Goal: Download file/media

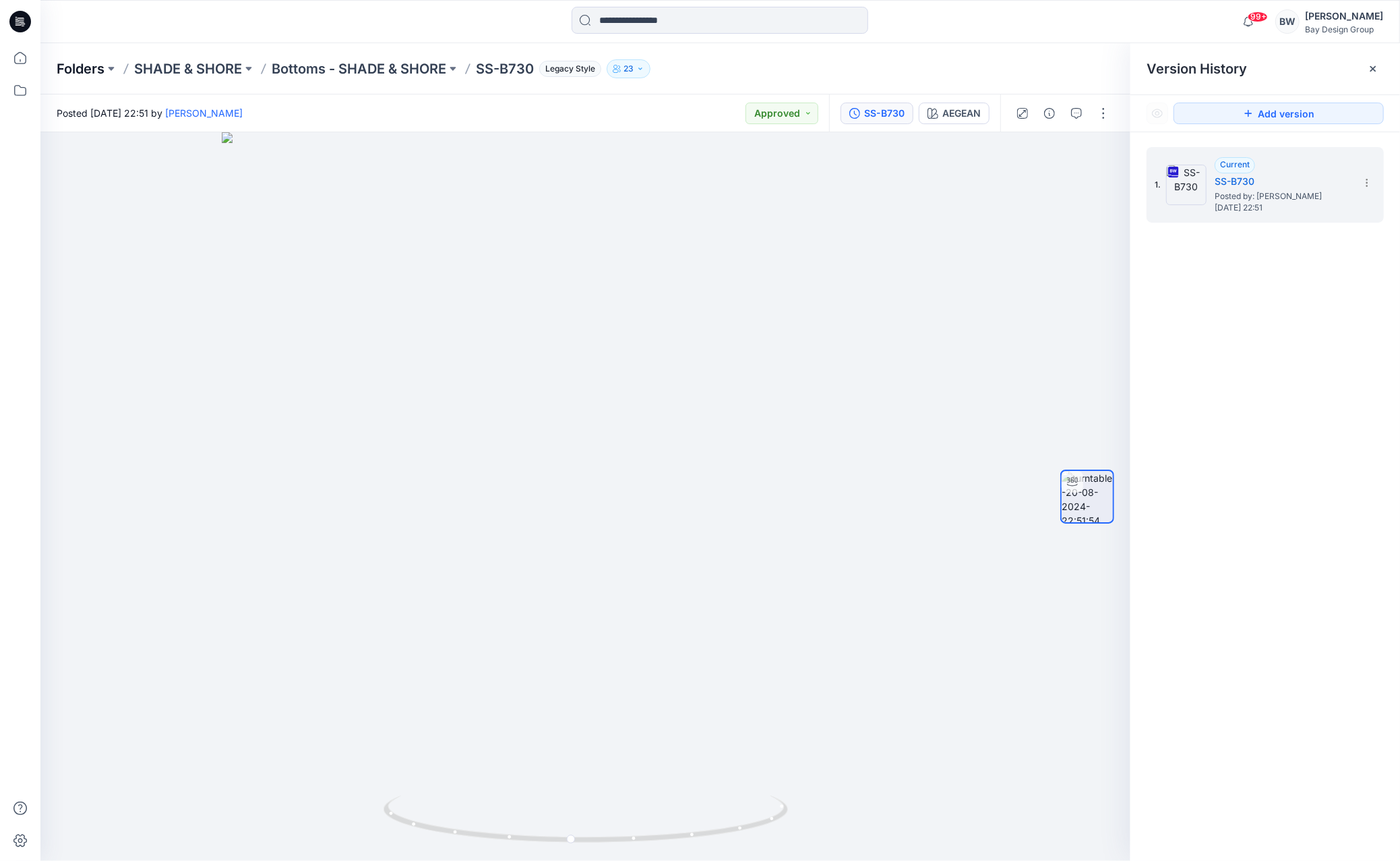
click at [79, 67] on p "Folders" at bounding box center [80, 69] width 48 height 19
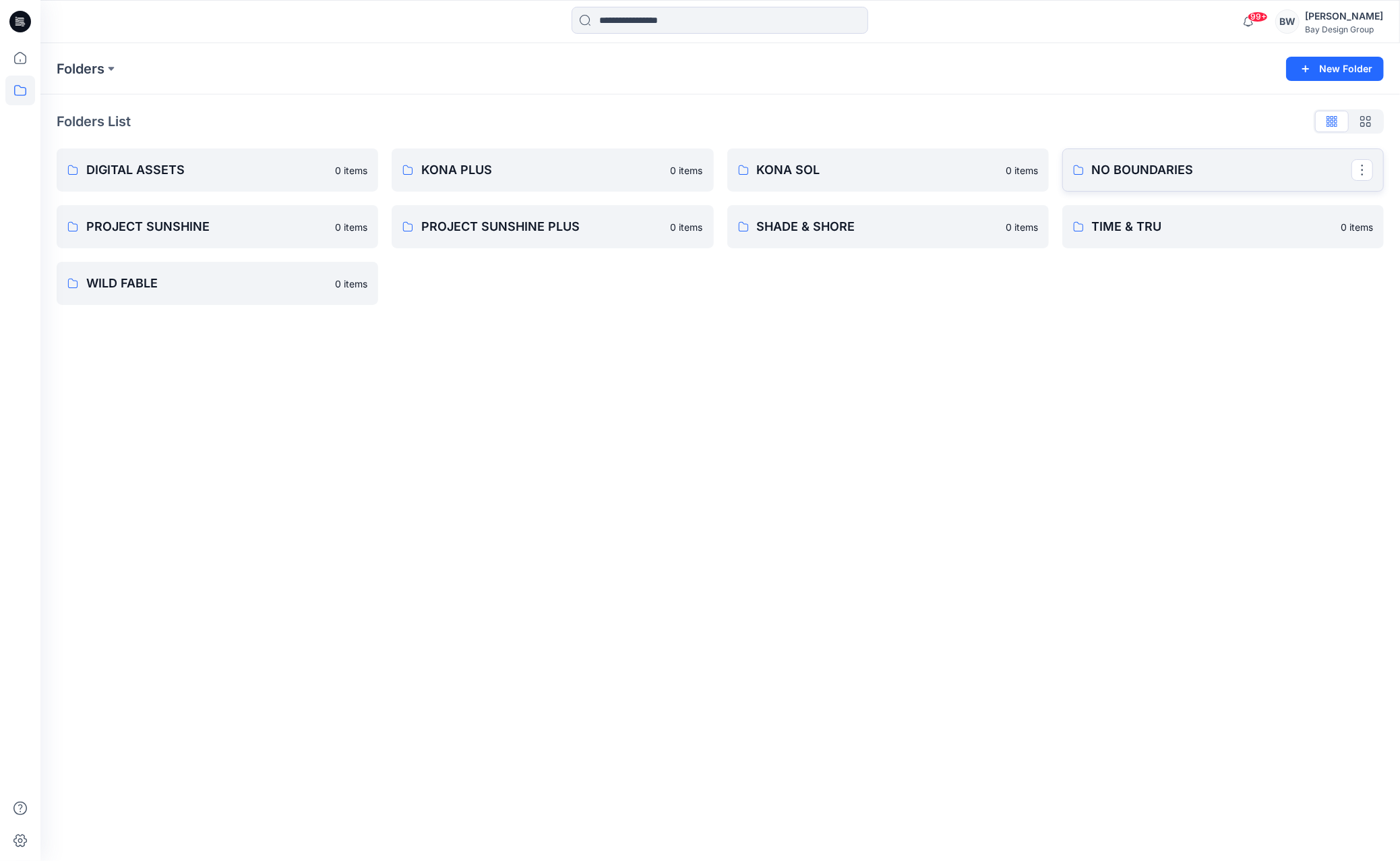
click at [1124, 184] on link "NO BOUNDARIES" at bounding box center [1224, 170] width 322 height 43
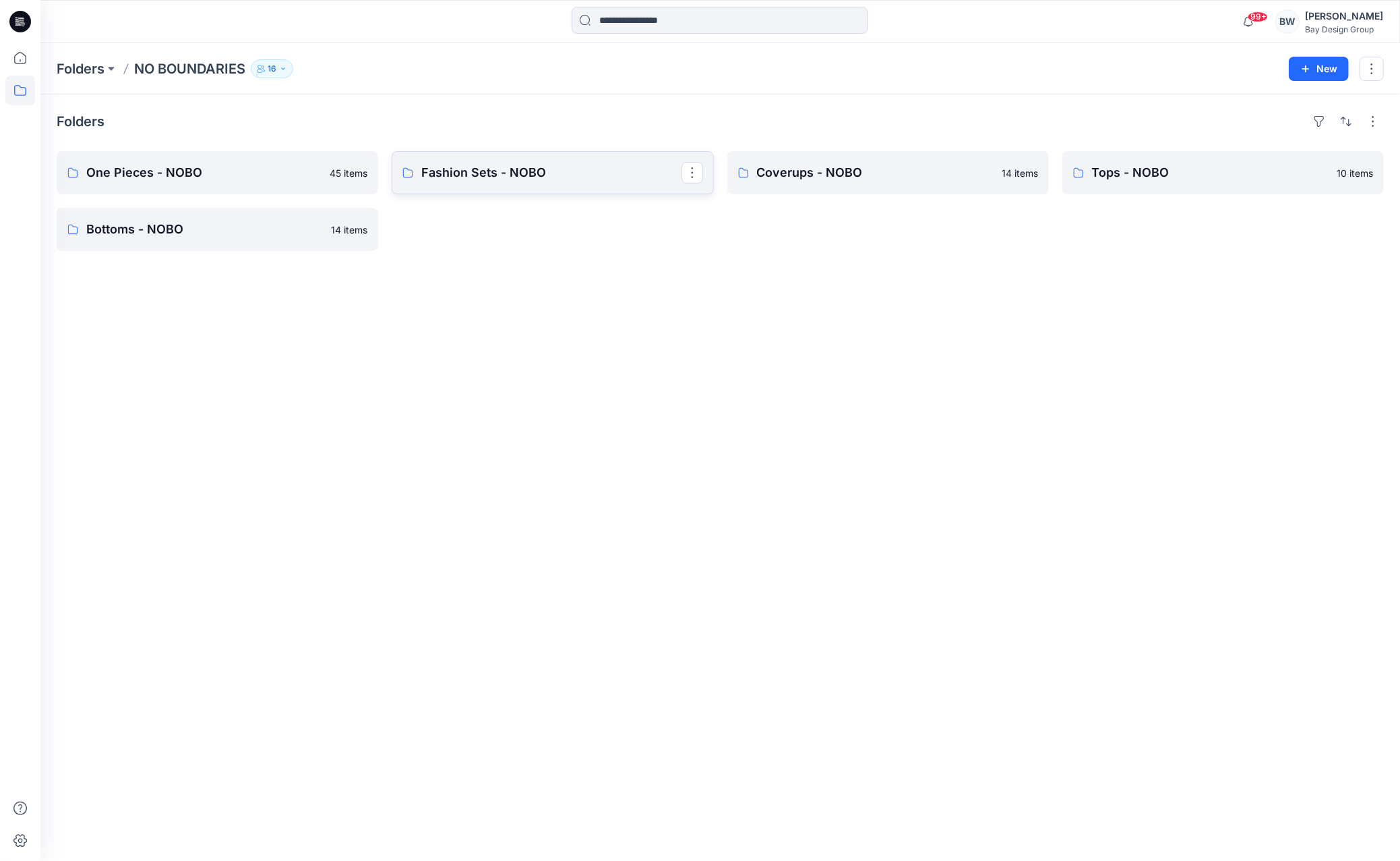
click at [477, 164] on p "Fashion Sets - NOBO" at bounding box center [551, 173] width 260 height 19
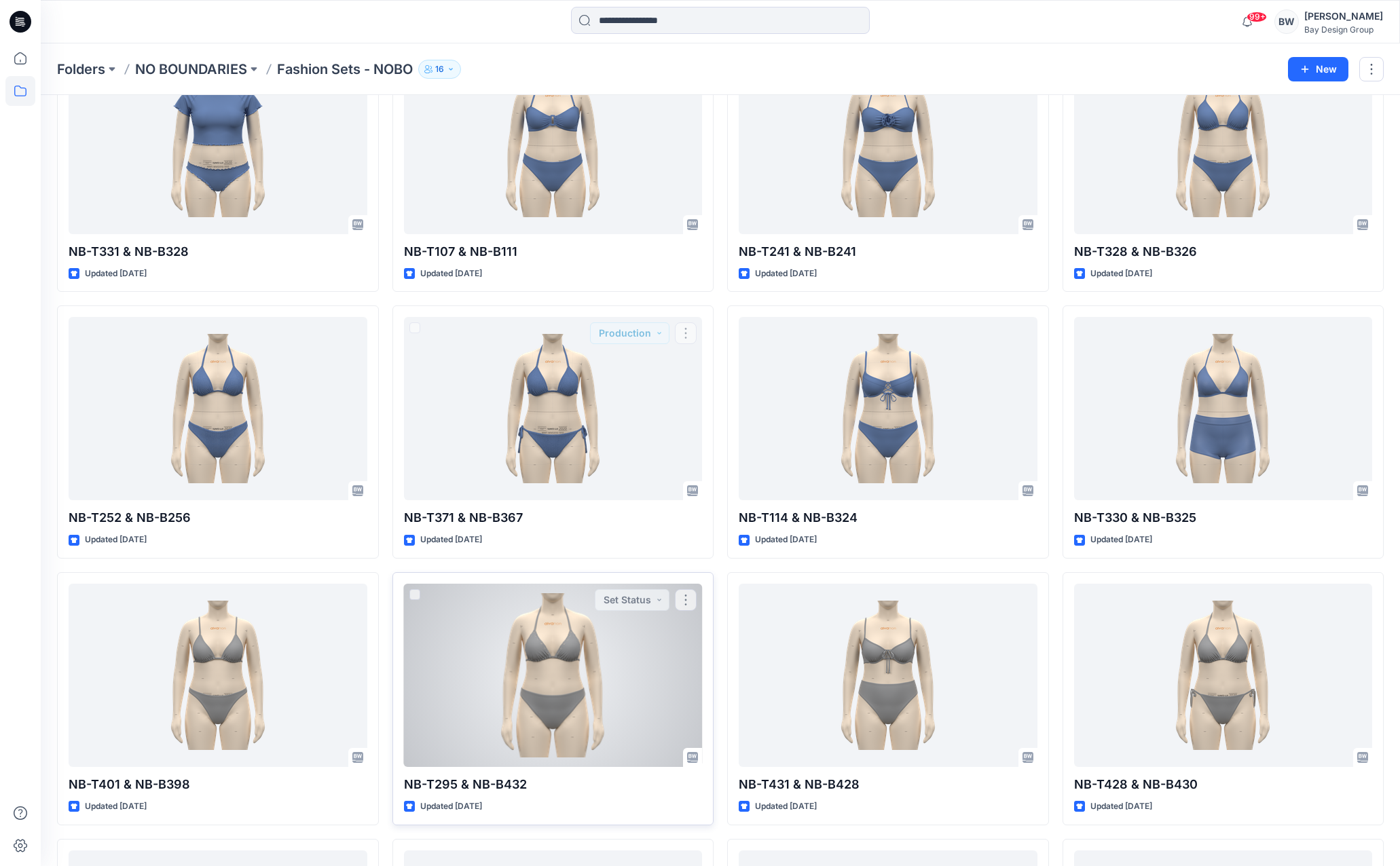
scroll to position [746, 0]
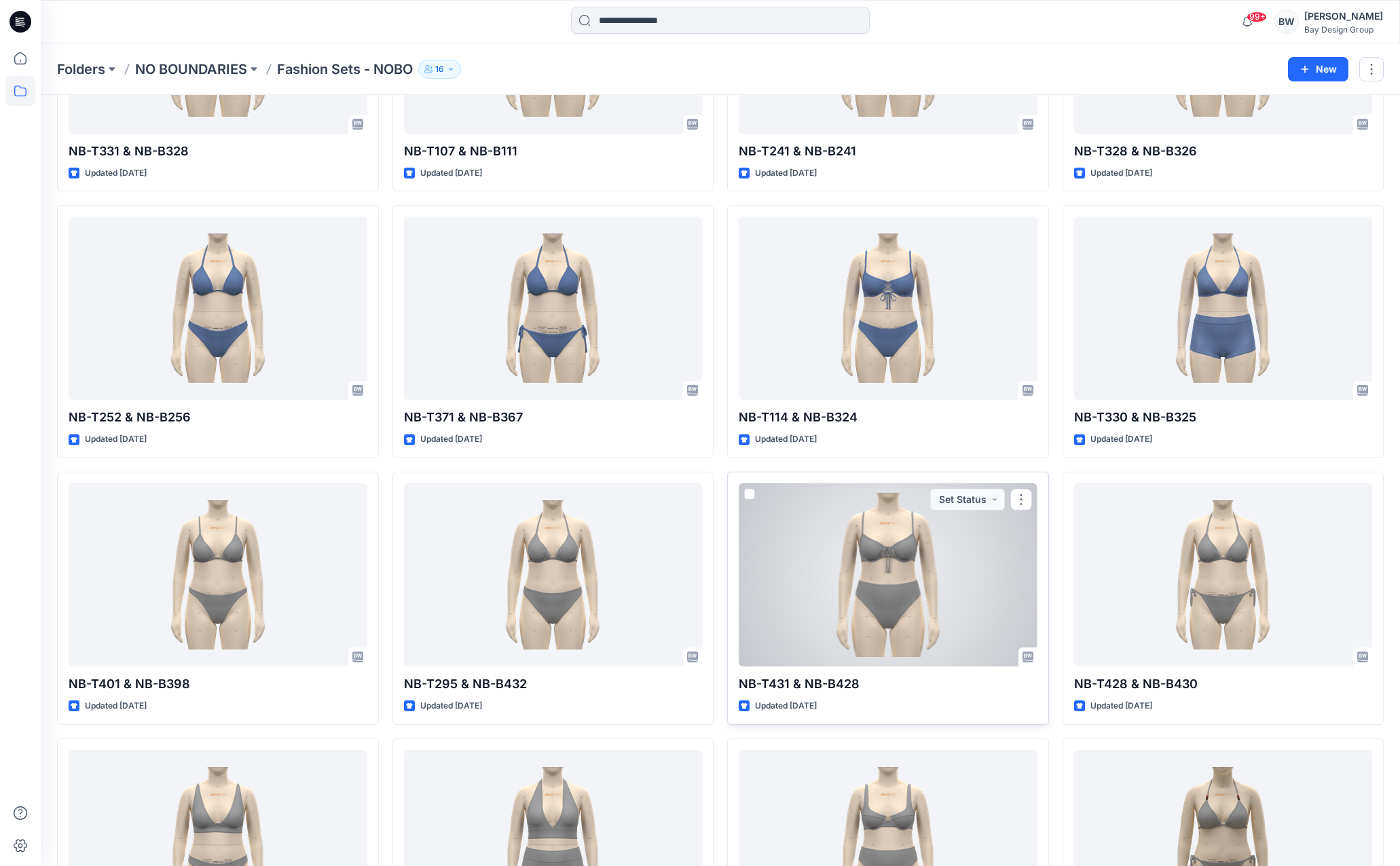
click at [883, 572] on div at bounding box center [889, 575] width 299 height 183
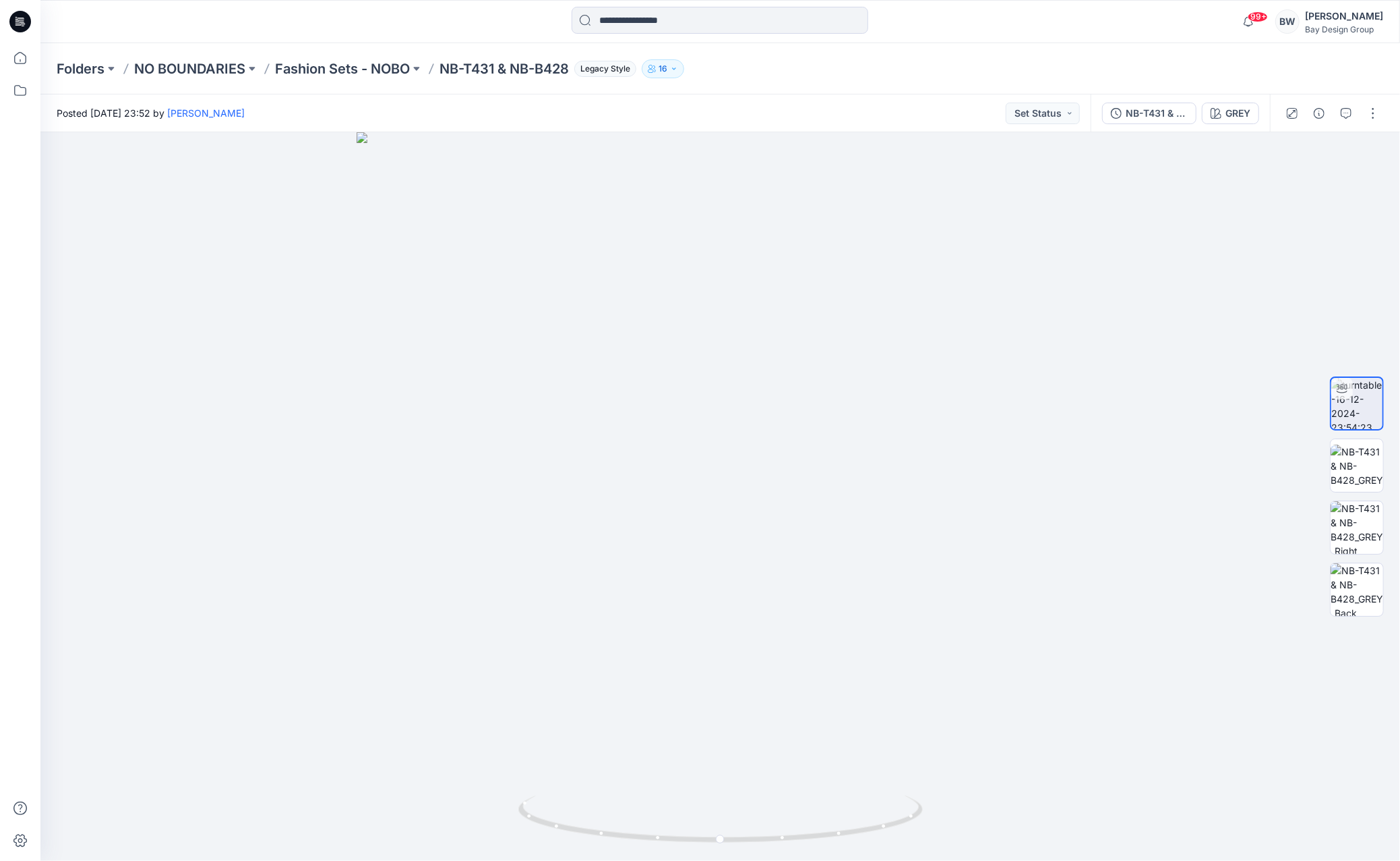
click at [1130, 128] on div "NB-T431 & NB-B428 GREY" at bounding box center [1180, 113] width 179 height 37
click at [1130, 118] on div "NB-T431 & NB-B428" at bounding box center [1157, 112] width 62 height 14
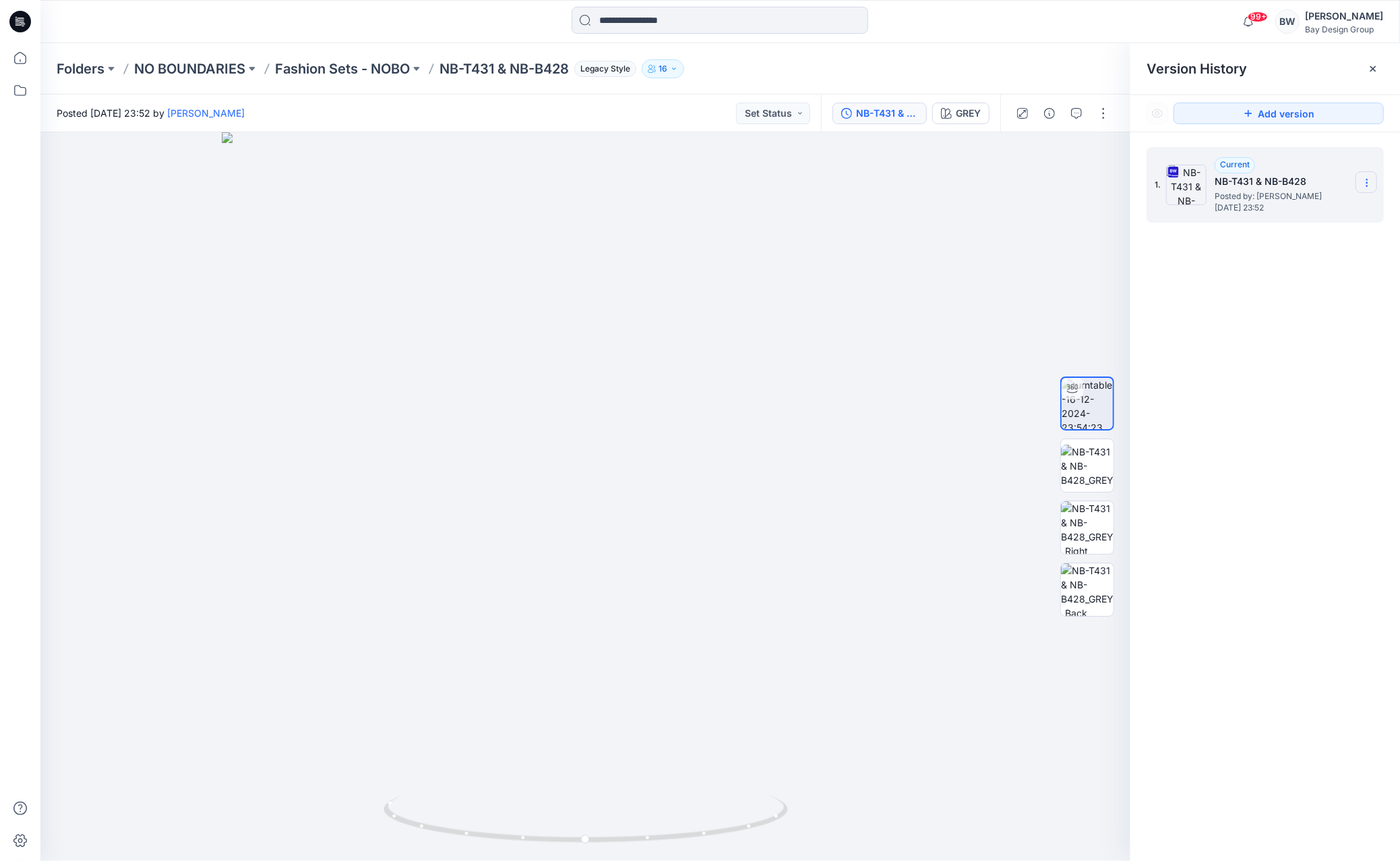
click at [1368, 175] on section at bounding box center [1366, 182] width 22 height 22
click at [1302, 213] on span "Download Source BW File" at bounding box center [1299, 209] width 113 height 16
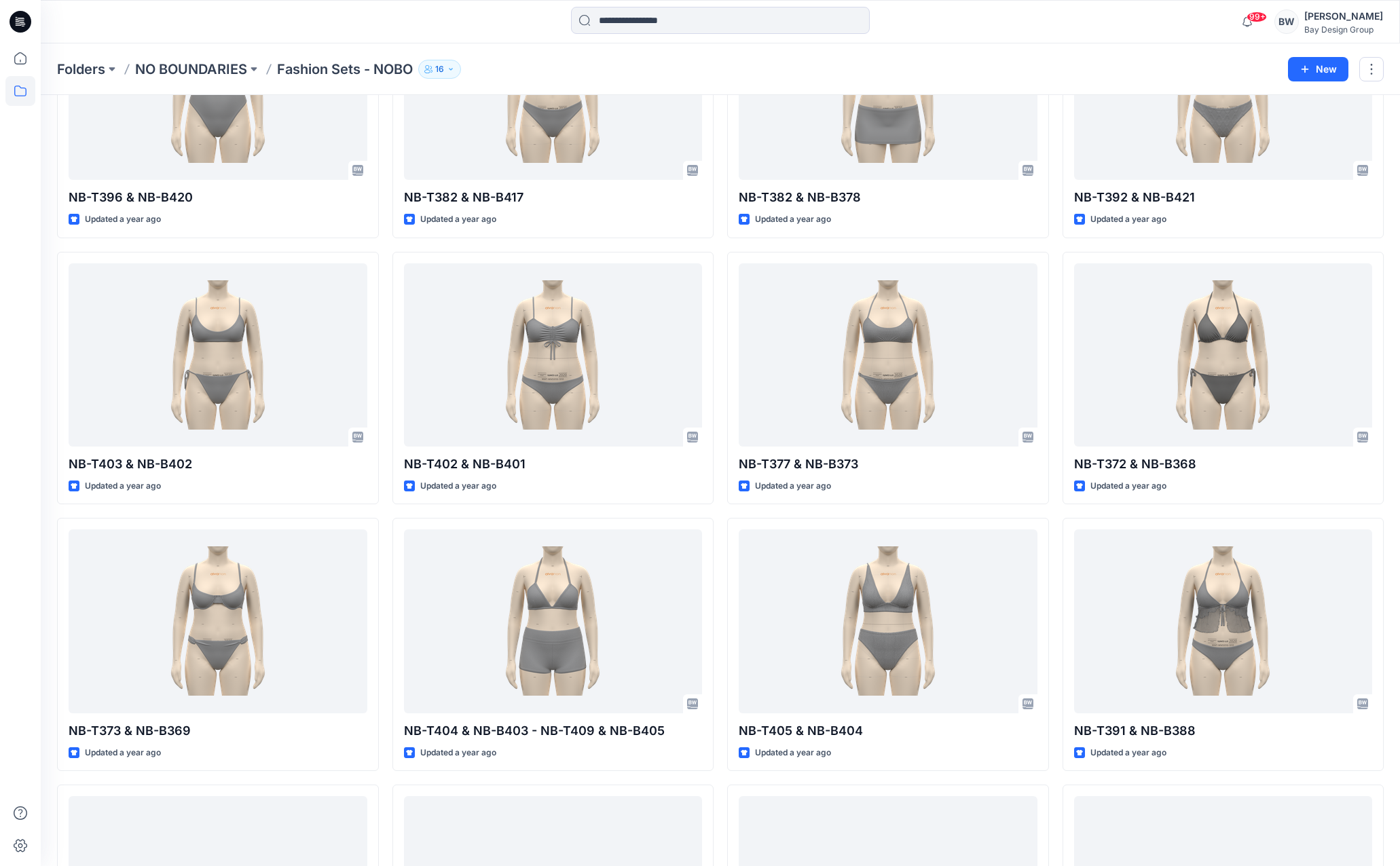
scroll to position [2443, 0]
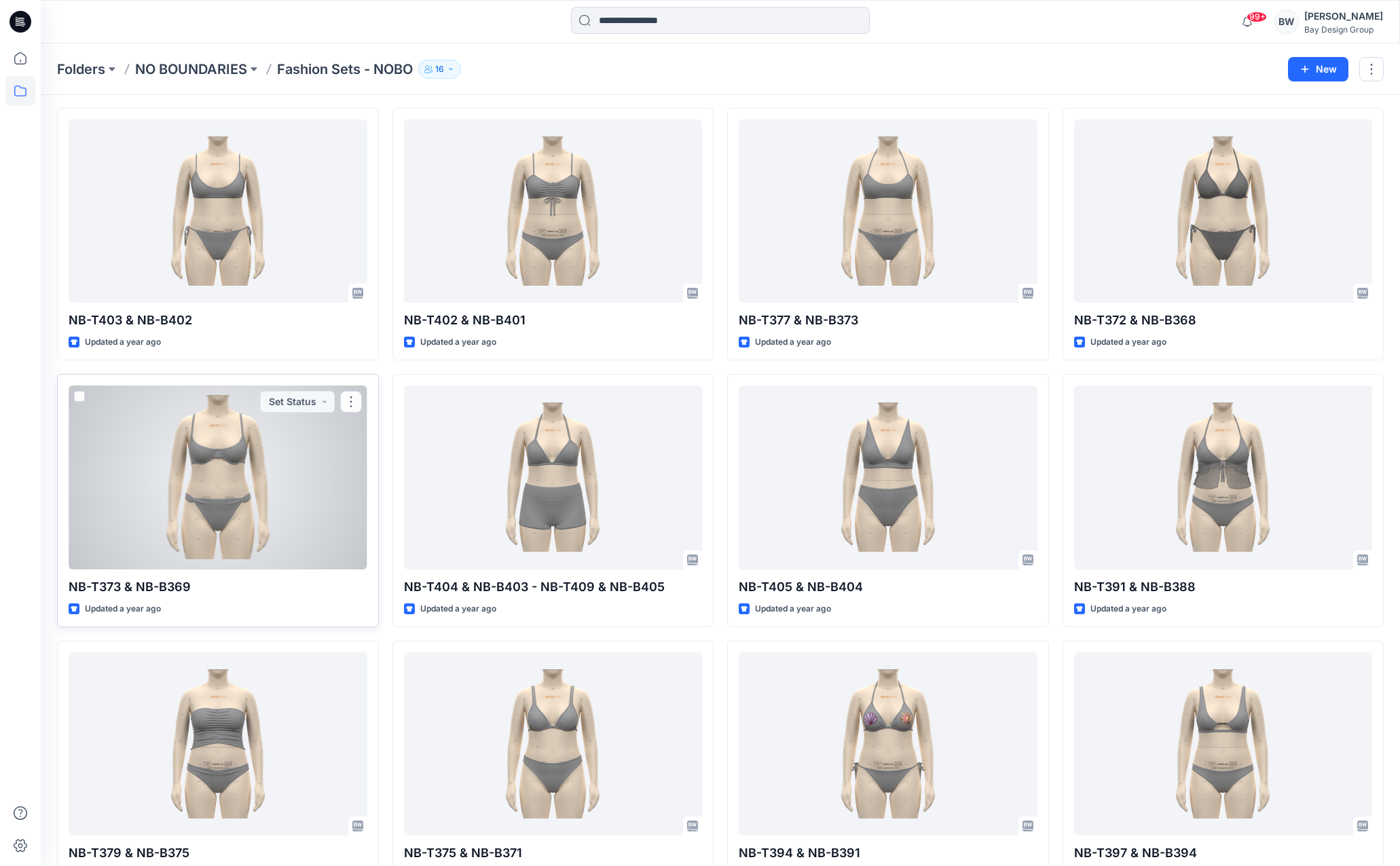
click at [300, 473] on div at bounding box center [218, 477] width 299 height 183
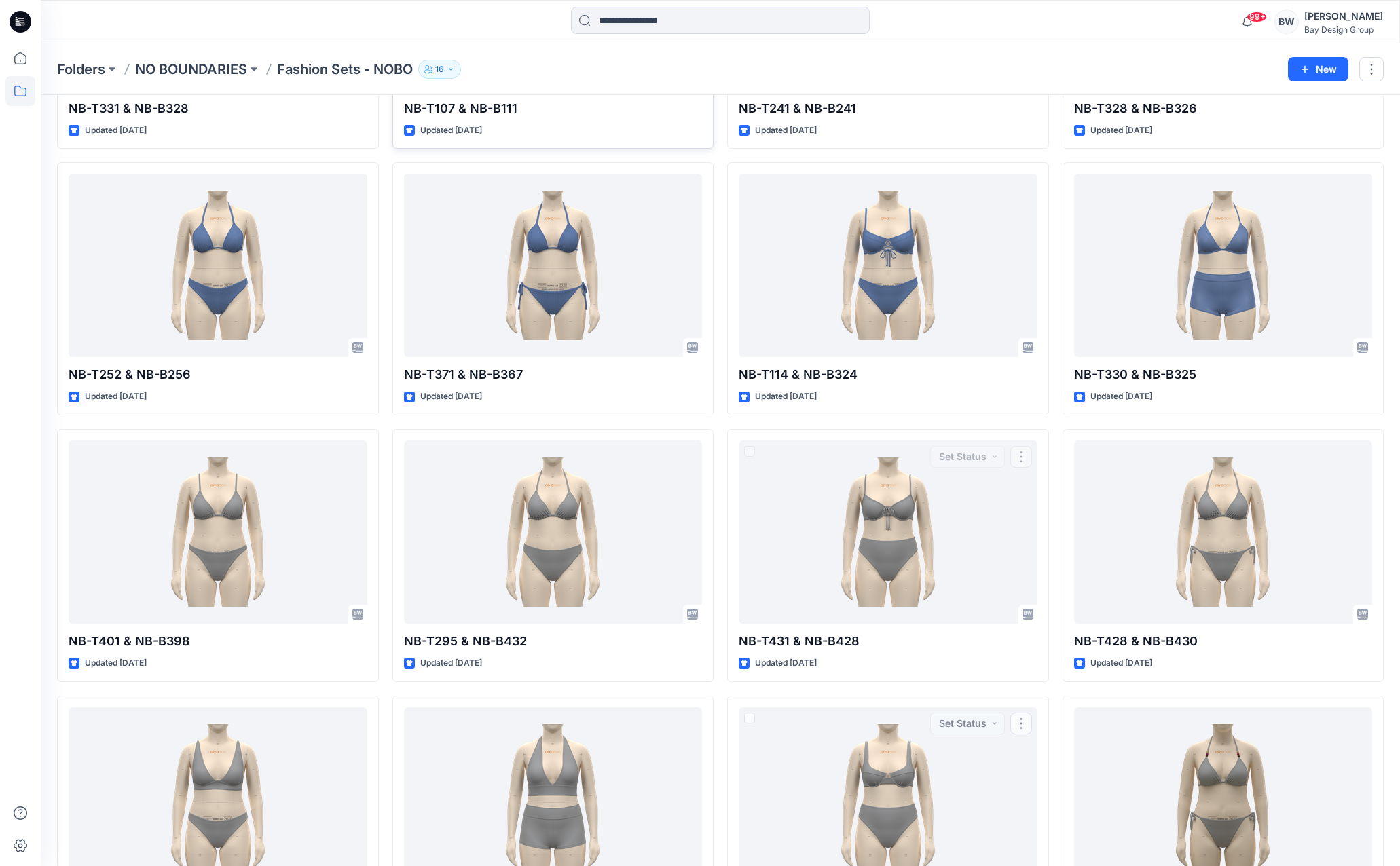
scroll to position [610, 0]
